Goal: Navigation & Orientation: Find specific page/section

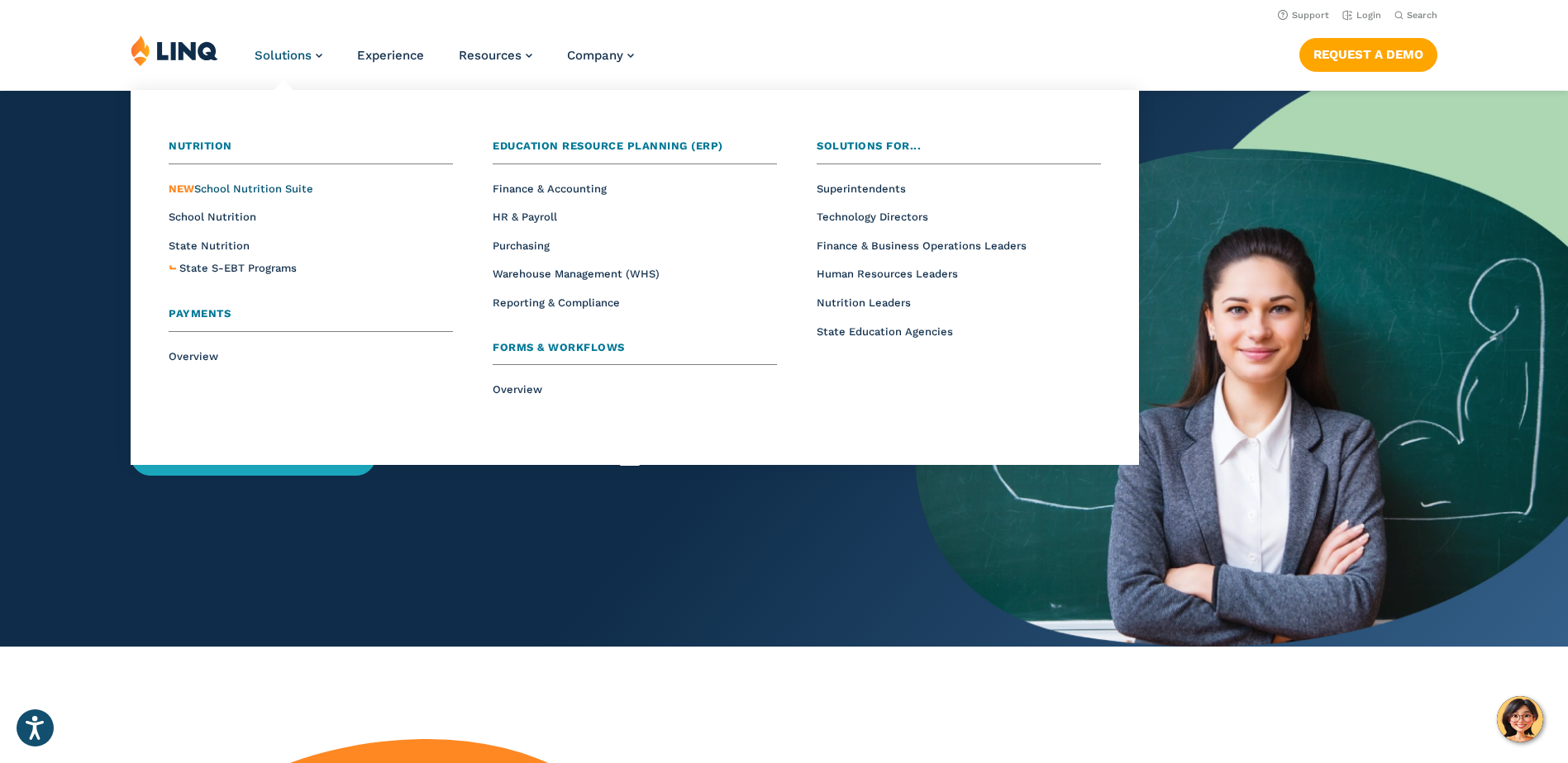
click at [241, 185] on span "NEW School Nutrition Suite" at bounding box center [240, 188] width 144 height 12
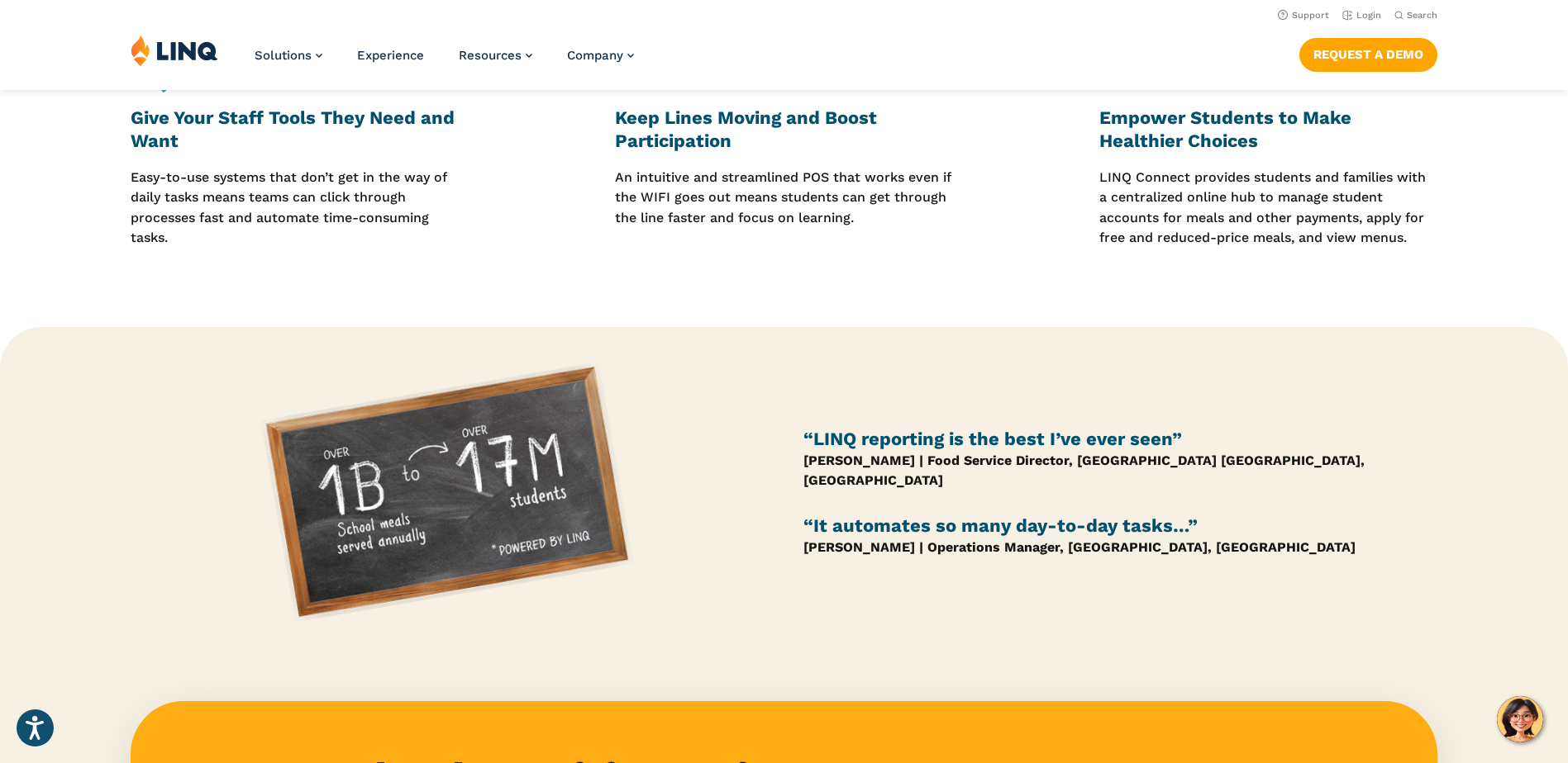
scroll to position [578, 0]
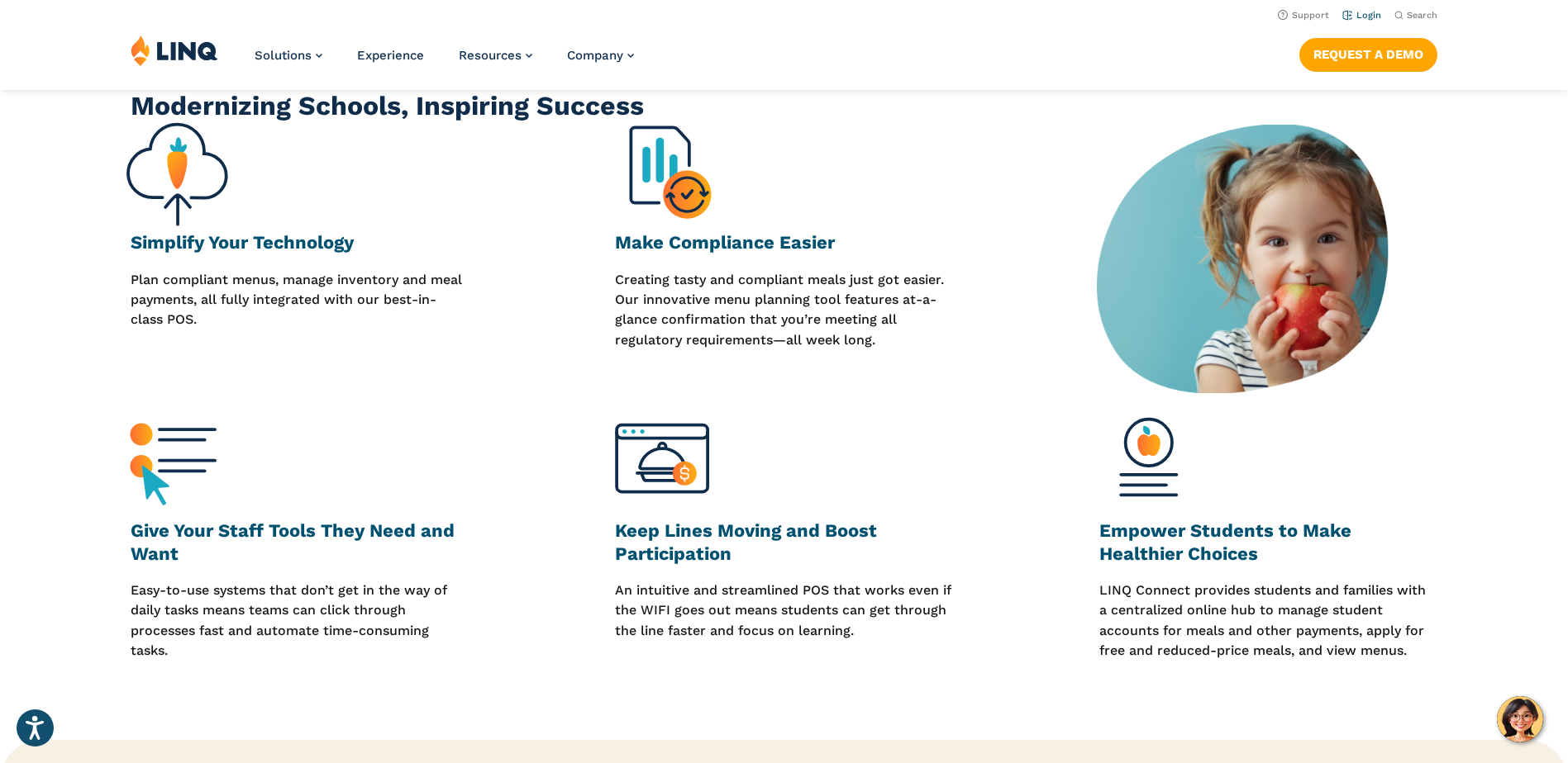
click at [1373, 13] on link "Login" at bounding box center [1361, 14] width 38 height 11
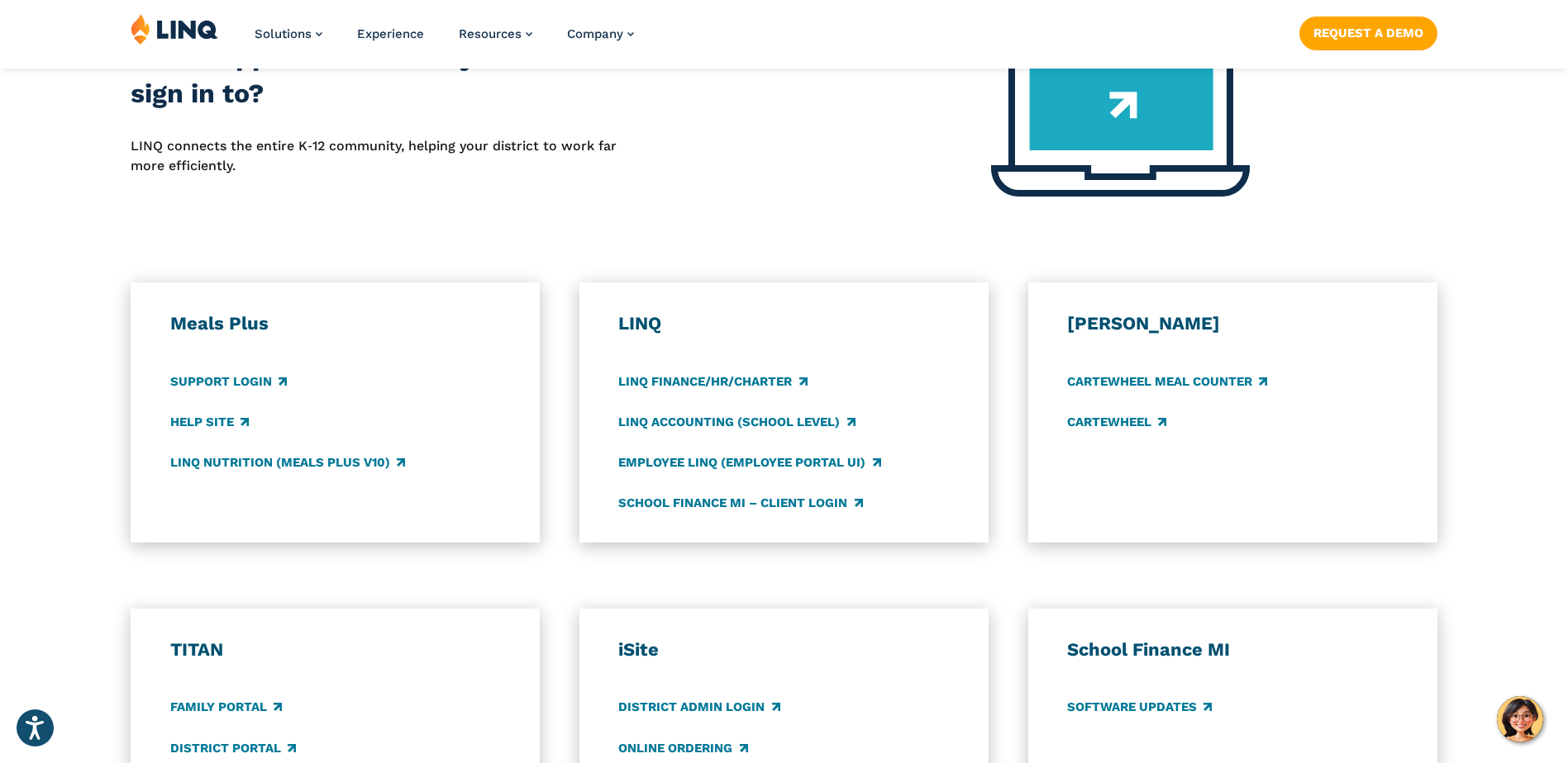
scroll to position [744, 0]
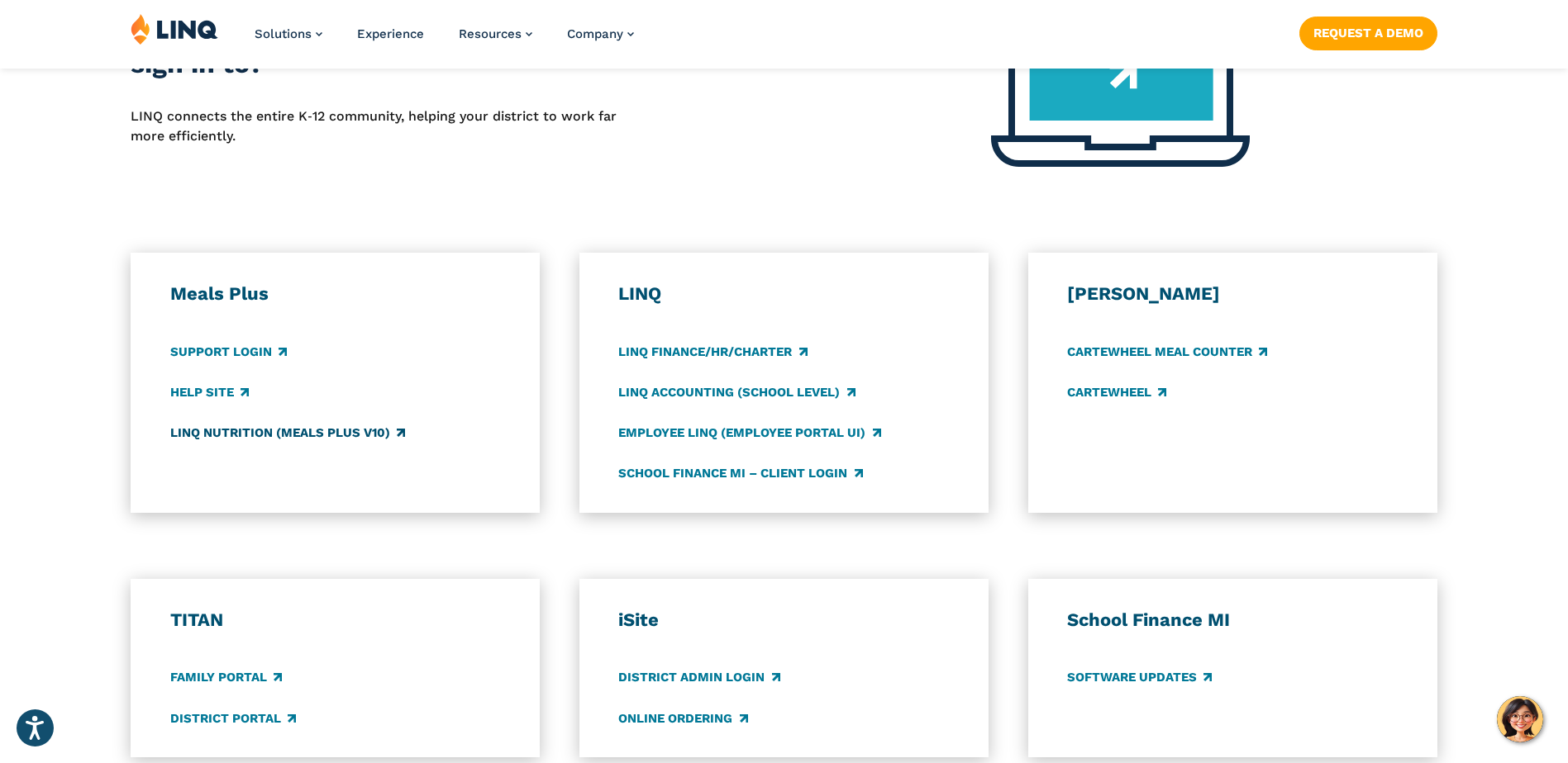
click at [352, 430] on link "LINQ Nutrition (Meals Plus v10)" at bounding box center [287, 432] width 235 height 18
